Goal: Task Accomplishment & Management: Manage account settings

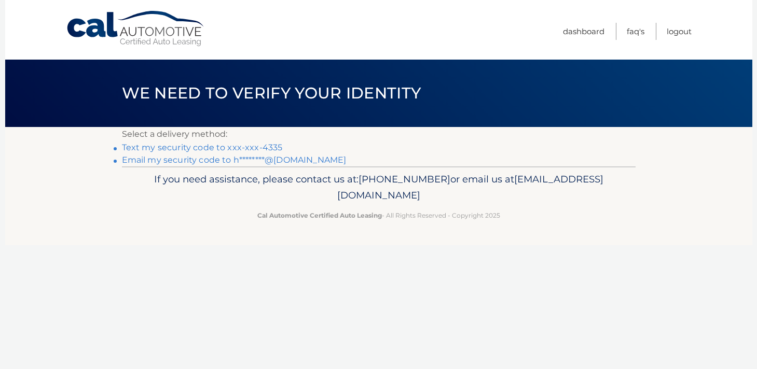
click at [220, 147] on link "Text my security code to xxx-xxx-4335" at bounding box center [202, 148] width 161 height 10
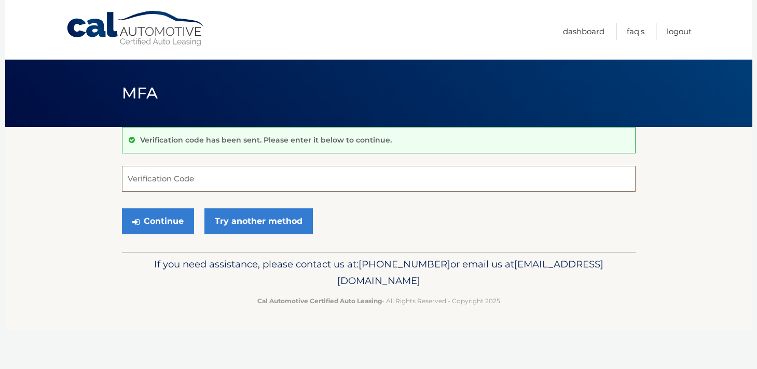
click at [185, 177] on input "Verification Code" at bounding box center [378, 179] width 513 height 26
type input "347335"
click at [150, 224] on button "Continue" at bounding box center [158, 221] width 72 height 26
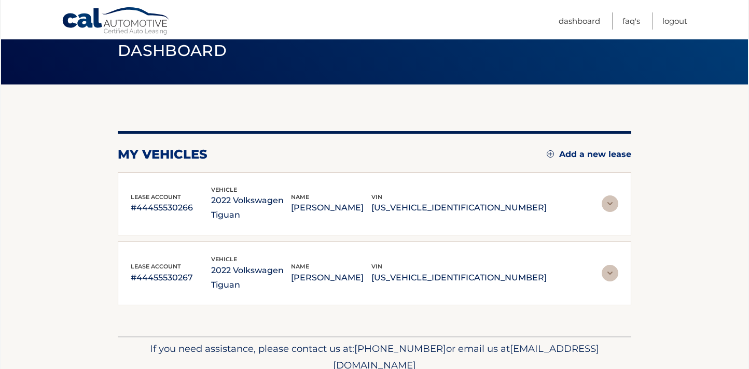
scroll to position [88, 0]
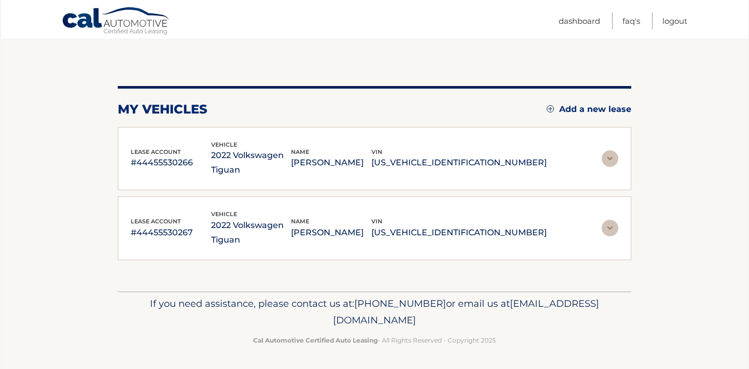
click at [605, 154] on img at bounding box center [610, 158] width 17 height 17
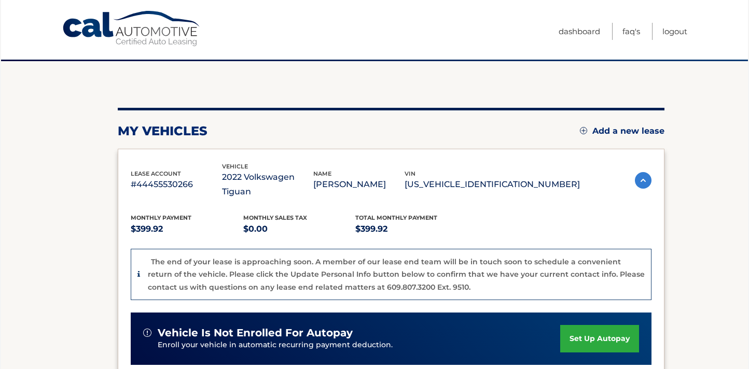
scroll to position [13, 0]
